Goal: Transaction & Acquisition: Subscribe to service/newsletter

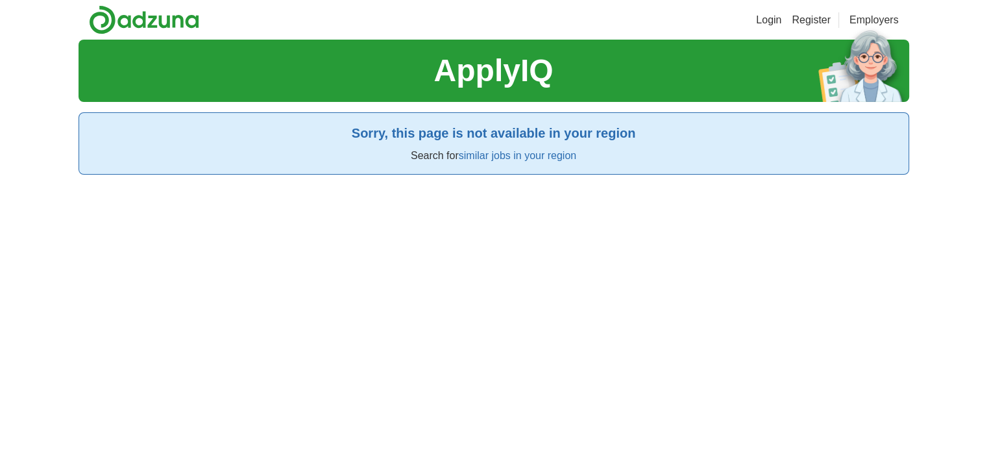
click at [503, 81] on h1 "ApplyIQ" at bounding box center [493, 70] width 119 height 47
click at [807, 21] on link "Register" at bounding box center [811, 20] width 39 height 16
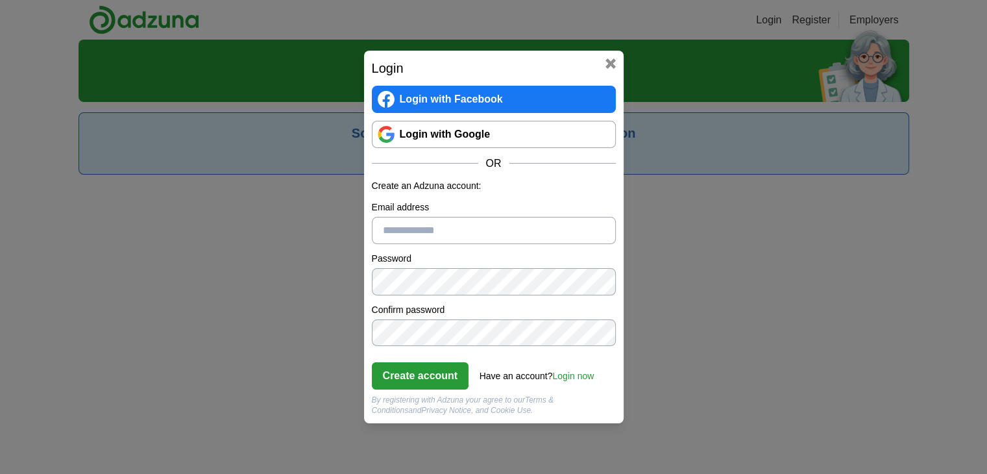
click at [438, 140] on link "Login with Google" at bounding box center [494, 134] width 244 height 27
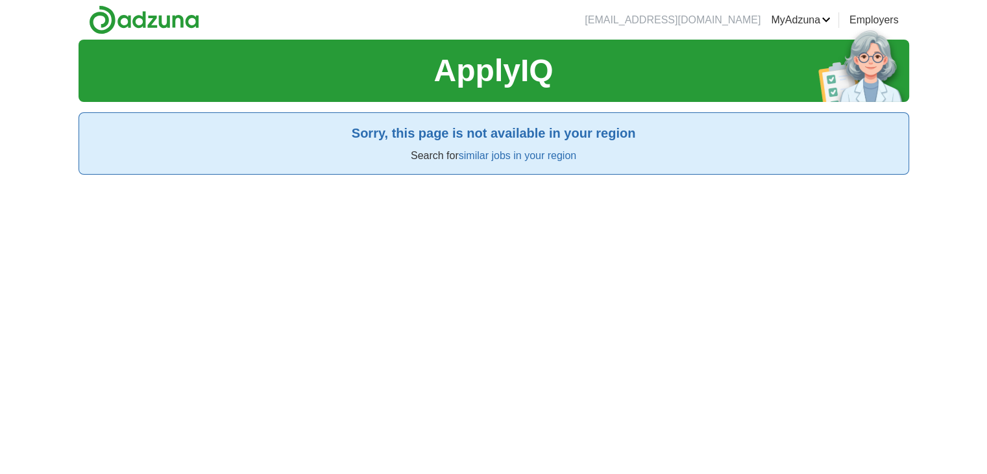
click at [476, 62] on h1 "ApplyIQ" at bounding box center [493, 70] width 119 height 47
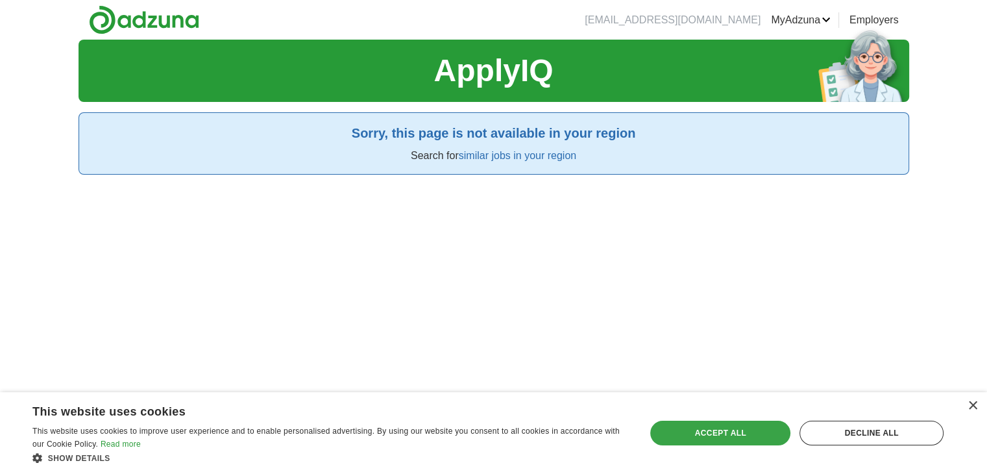
drag, startPoint x: 735, startPoint y: 448, endPoint x: 731, endPoint y: 437, distance: 11.7
click at [731, 437] on div "Save & Close Accept all Decline all" at bounding box center [797, 432] width 302 height 31
click at [731, 437] on div "Accept all" at bounding box center [720, 433] width 140 height 25
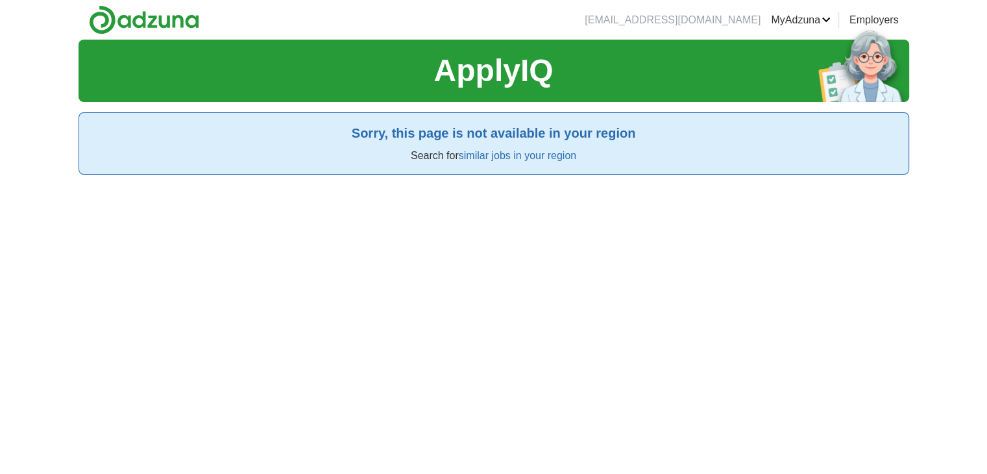
click at [514, 159] on link "similar jobs in your region" at bounding box center [517, 155] width 117 height 11
click at [459, 79] on h1 "ApplyIQ" at bounding box center [493, 70] width 119 height 47
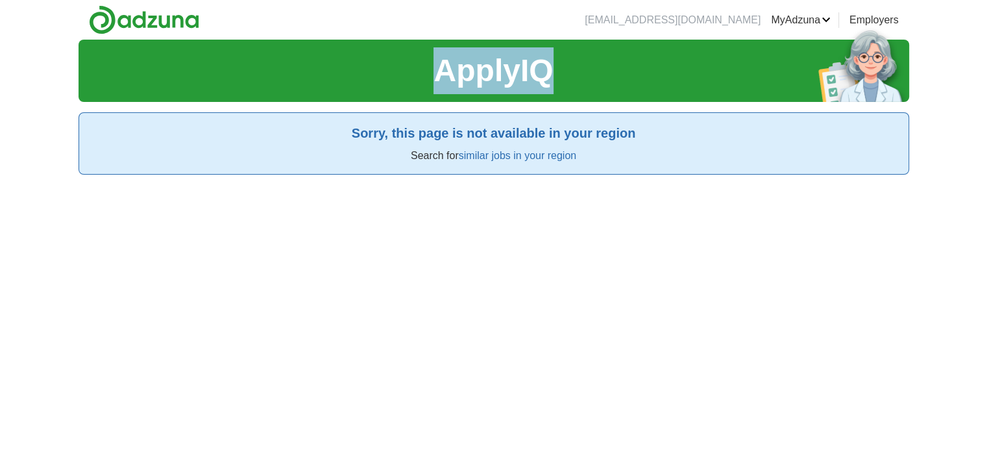
click at [459, 79] on h1 "ApplyIQ" at bounding box center [493, 70] width 119 height 47
click at [869, 19] on link "Employers" at bounding box center [874, 20] width 49 height 16
click at [476, 89] on h1 "ApplyIQ" at bounding box center [493, 70] width 119 height 47
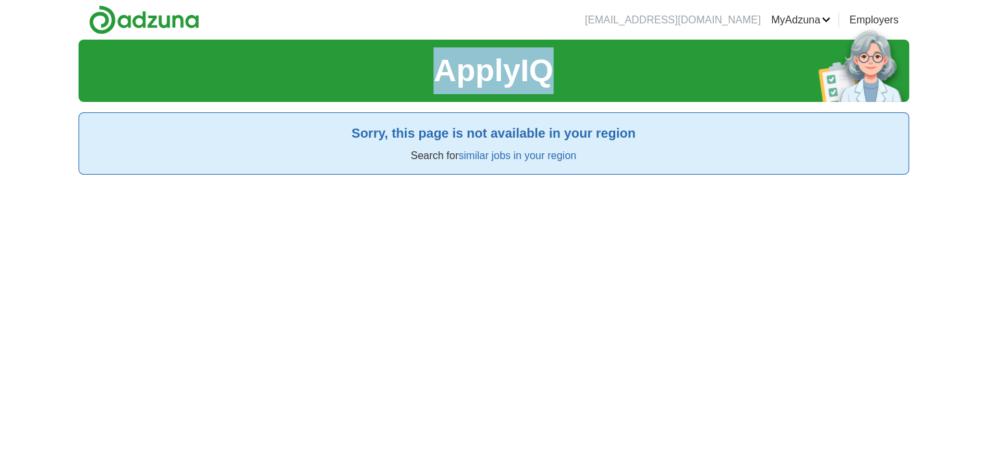
click at [476, 89] on h1 "ApplyIQ" at bounding box center [493, 70] width 119 height 47
